Goal: Transaction & Acquisition: Purchase product/service

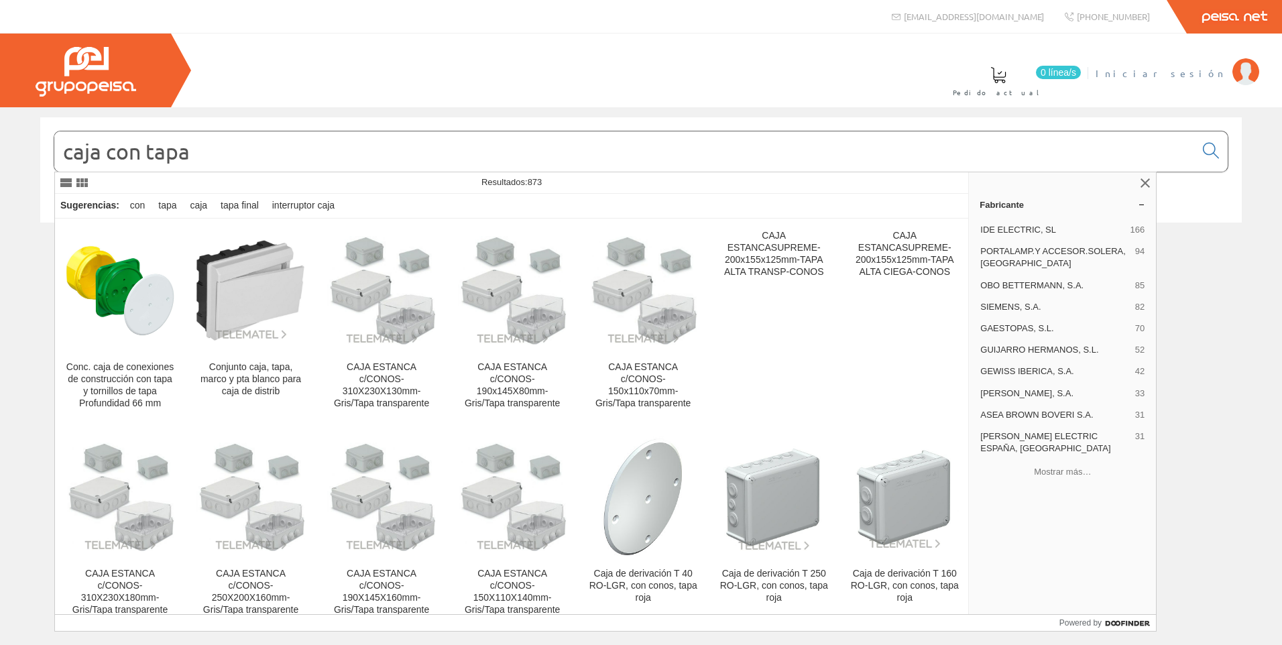
click at [1196, 72] on span "Iniciar sesión" at bounding box center [1160, 72] width 130 height 13
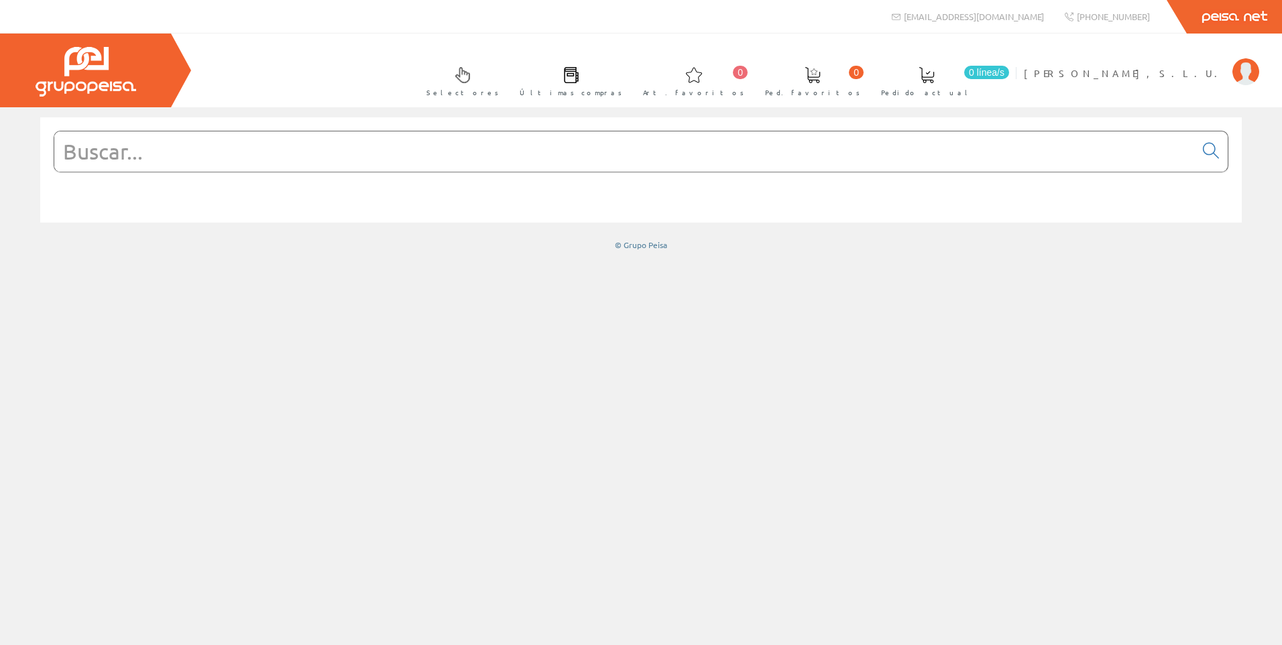
click at [139, 151] on input "text" at bounding box center [624, 151] width 1140 height 40
click at [216, 153] on input "text" at bounding box center [624, 151] width 1140 height 40
paste input "TESY3294"
type input "TESY3294"
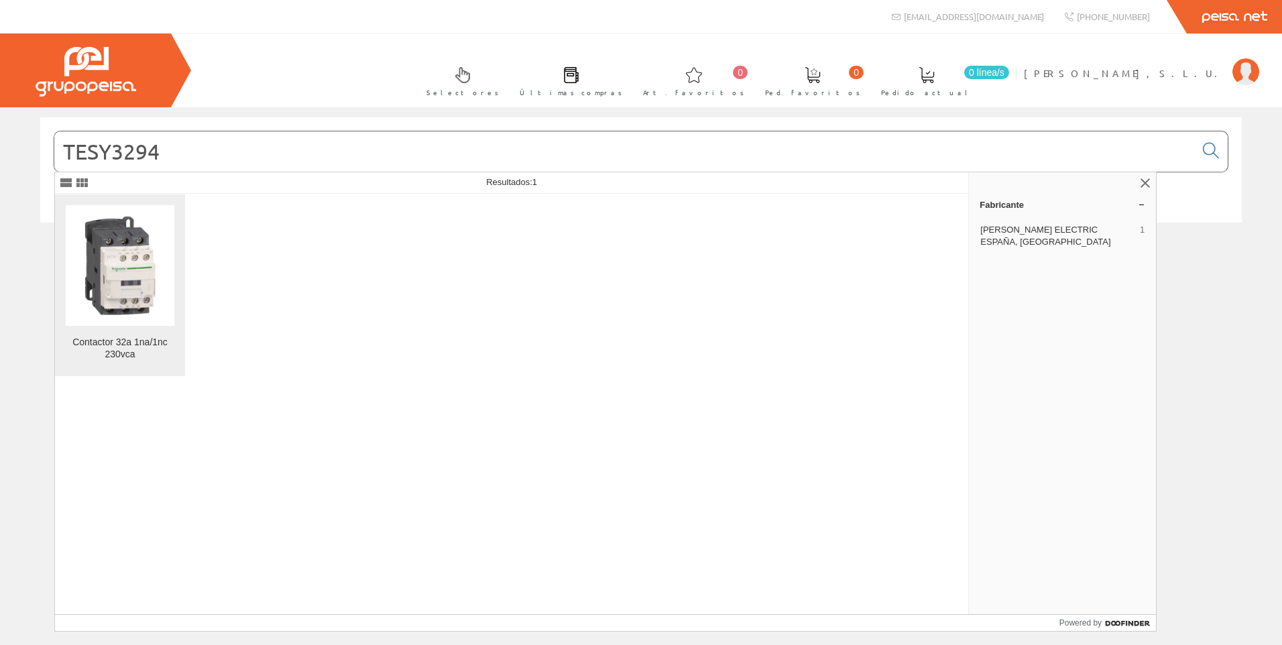
click at [144, 290] on img at bounding box center [120, 265] width 109 height 109
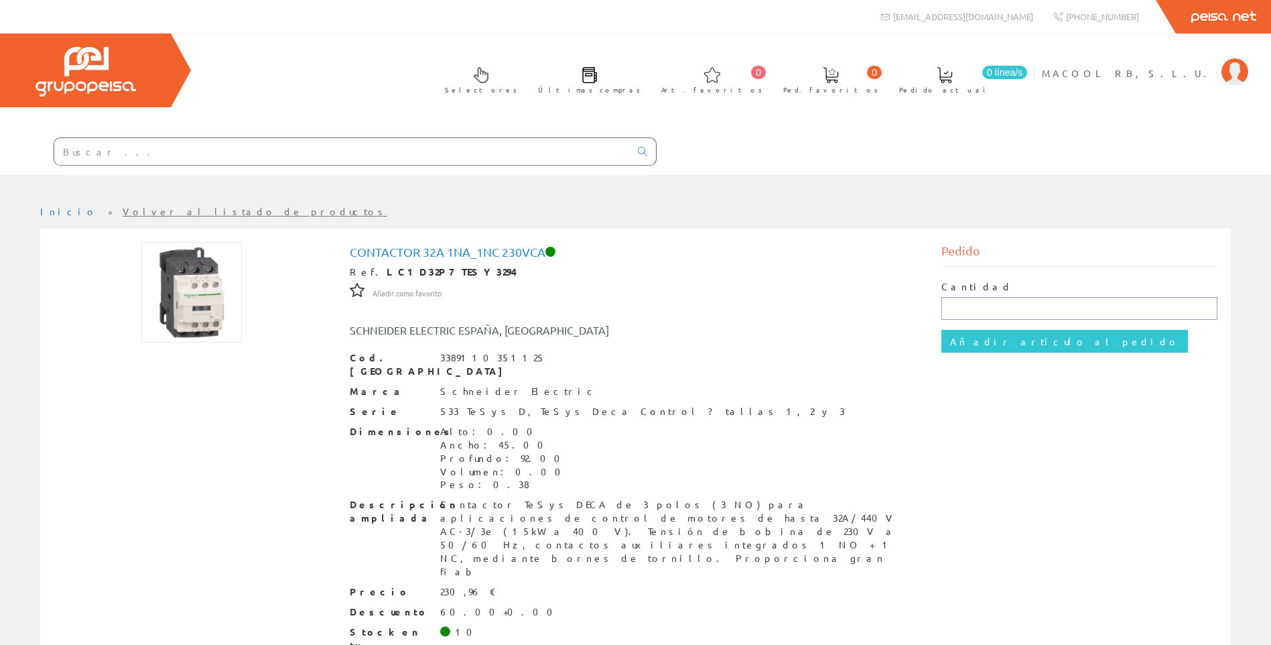
click at [1005, 308] on input "text" at bounding box center [1080, 308] width 276 height 23
type input "1"
click at [949, 344] on input "Añadir artículo al pedido" at bounding box center [1065, 341] width 247 height 23
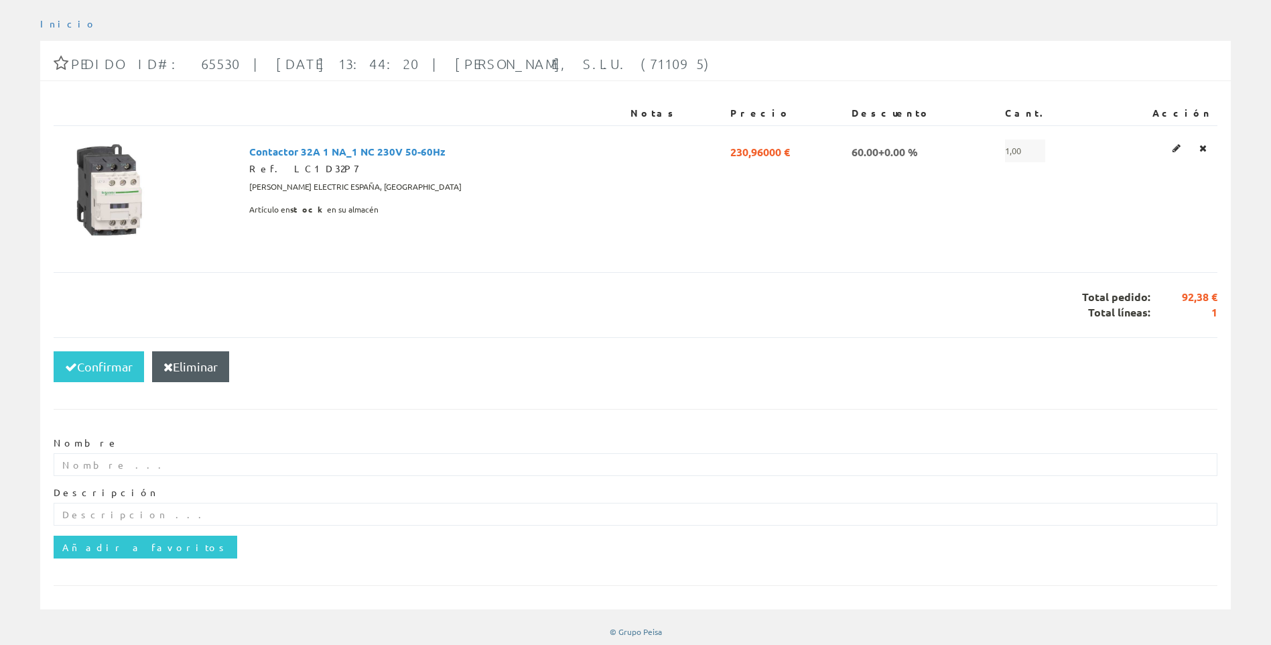
scroll to position [181, 0]
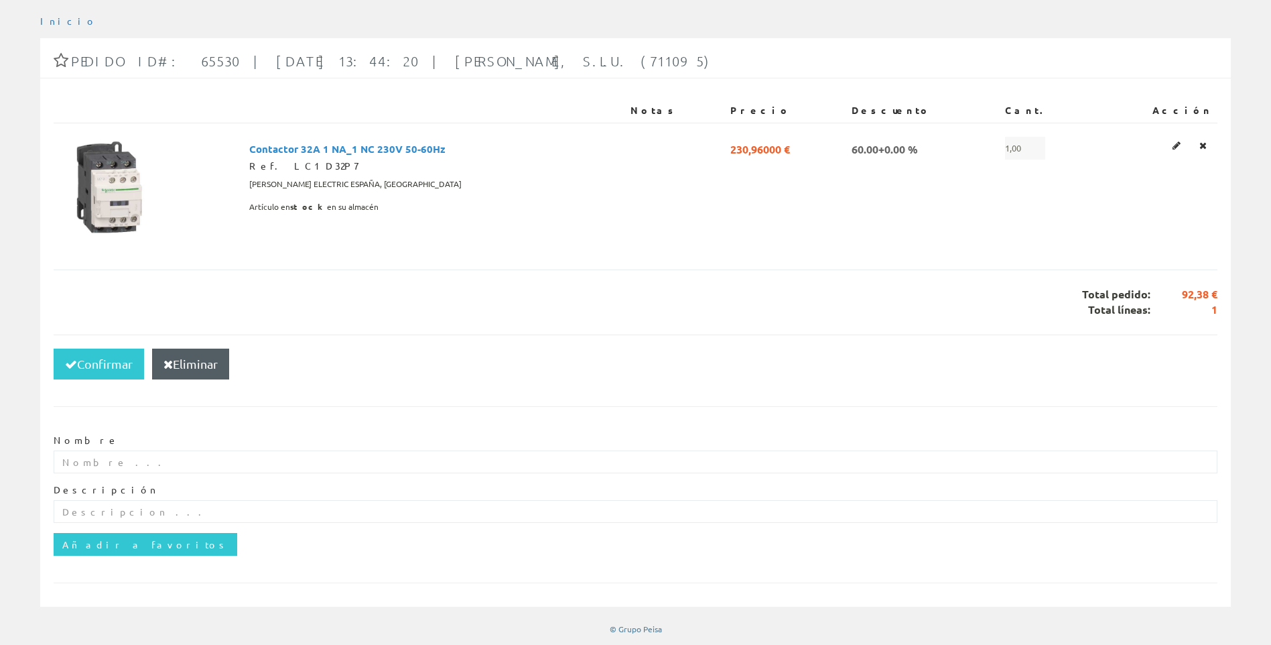
click at [1200, 145] on icon at bounding box center [1203, 145] width 7 height 9
